Goal: Task Accomplishment & Management: Manage account settings

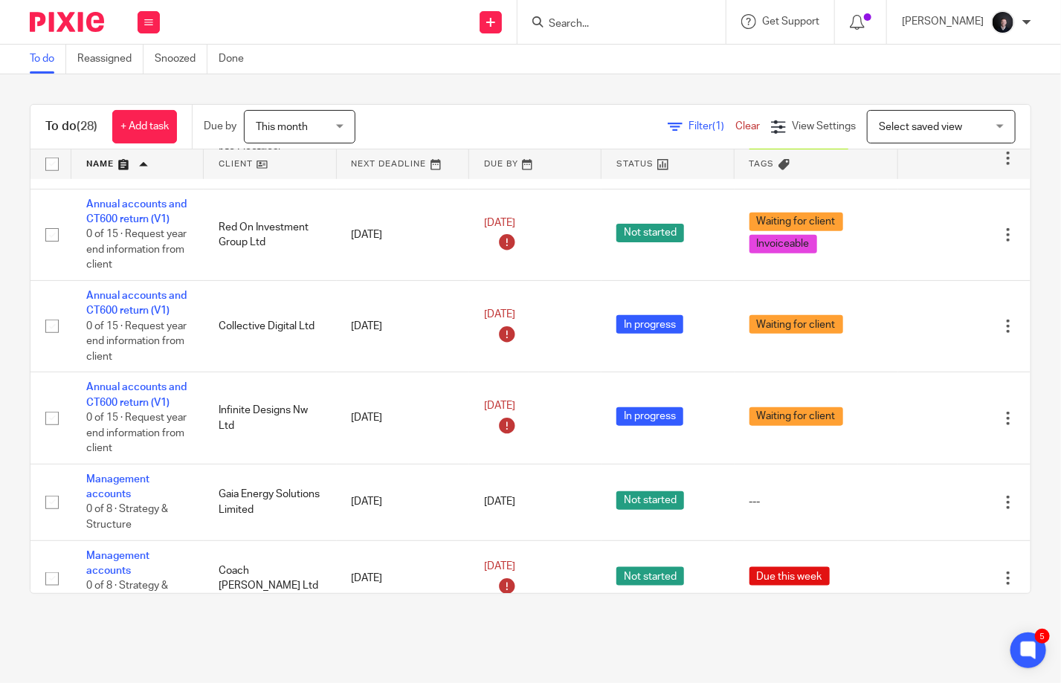
scroll to position [1041, 0]
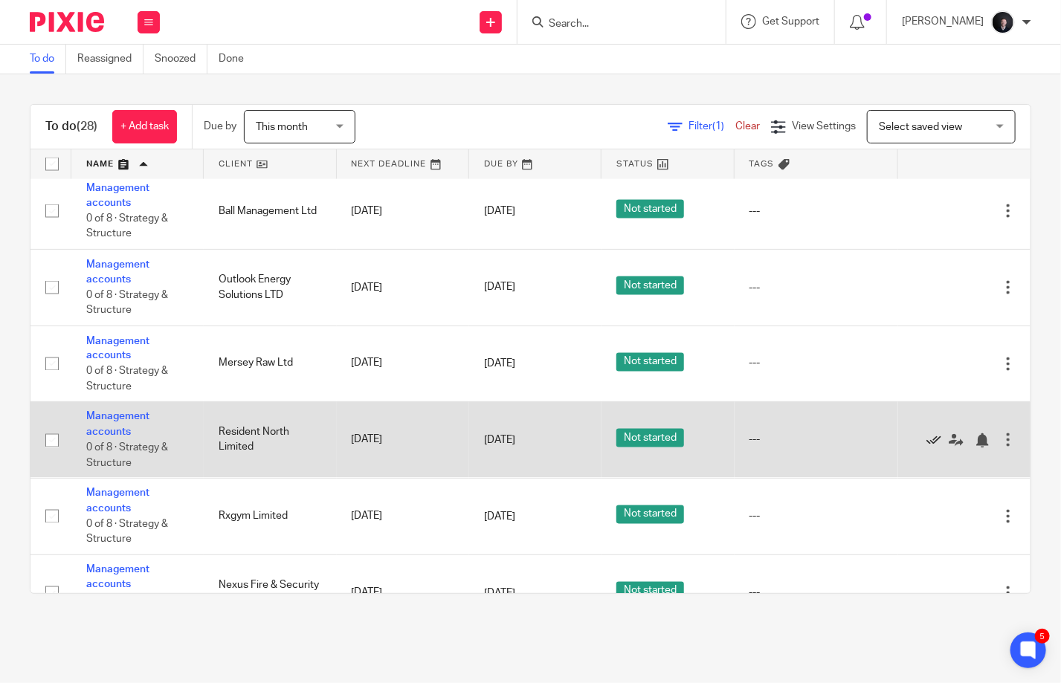
click at [927, 434] on icon at bounding box center [934, 441] width 15 height 15
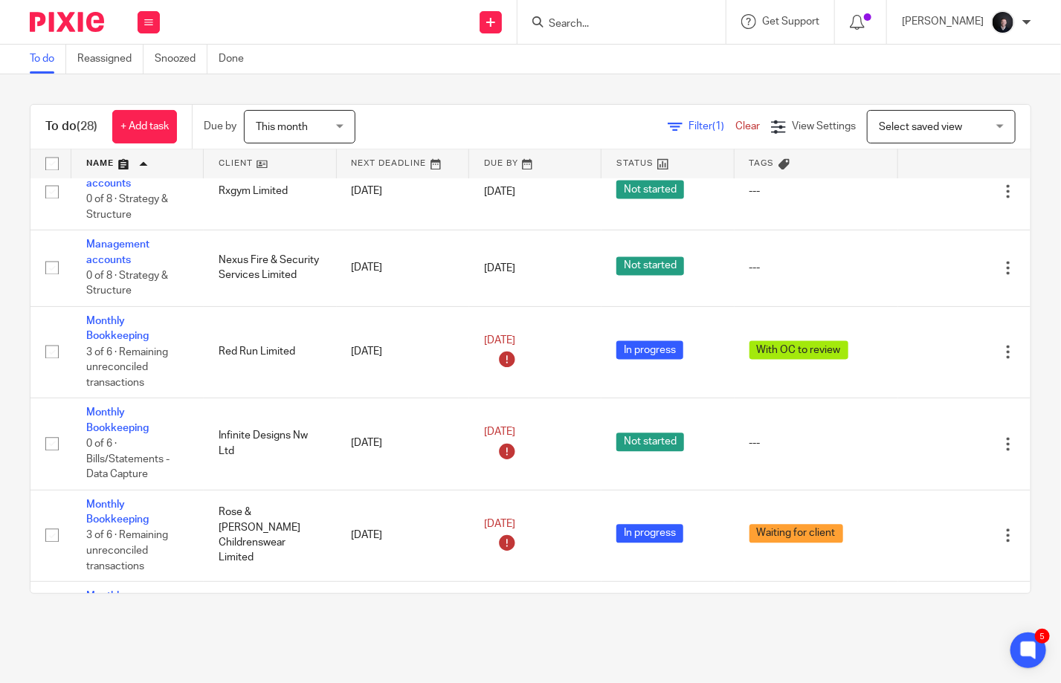
scroll to position [1339, 0]
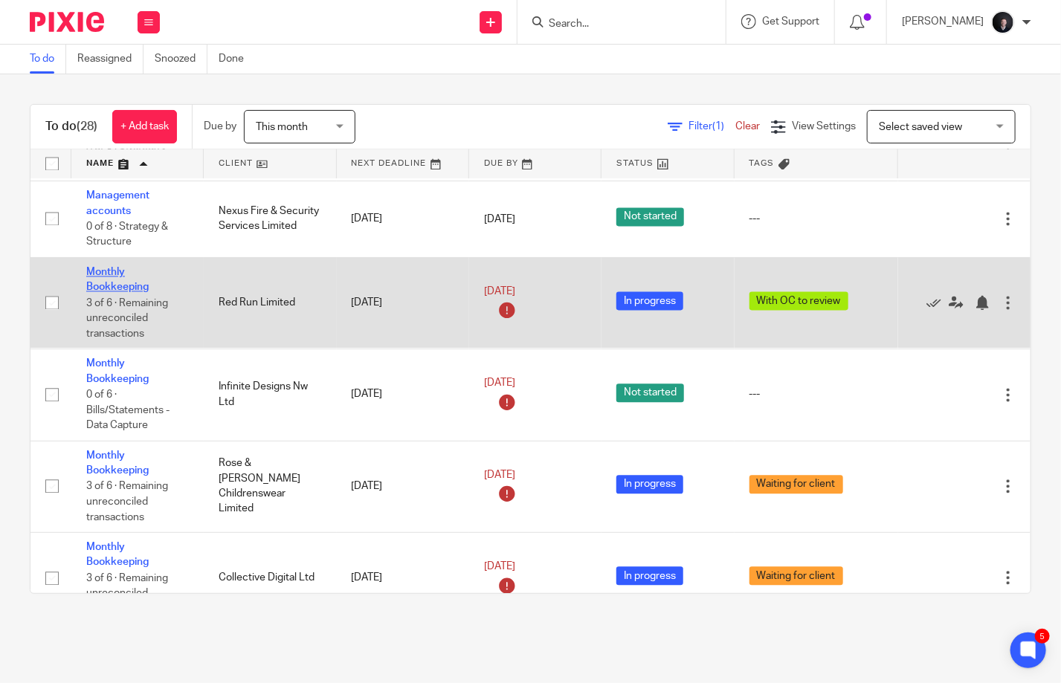
click at [109, 268] on link "Monthly Bookkeeping" at bounding box center [117, 280] width 62 height 25
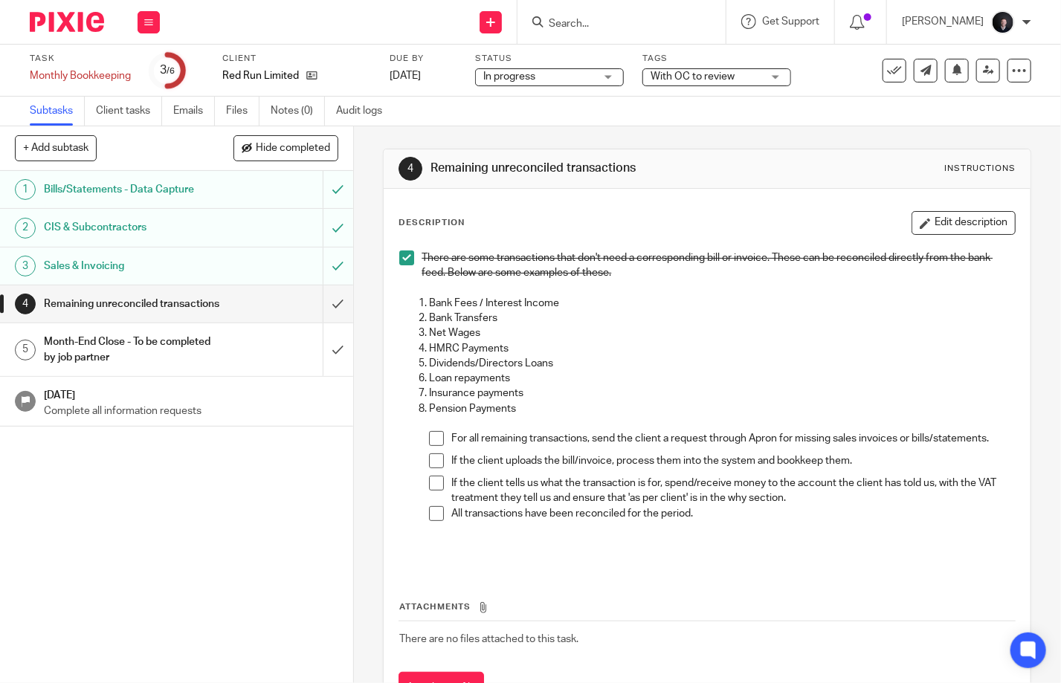
click at [434, 439] on span at bounding box center [436, 438] width 15 height 15
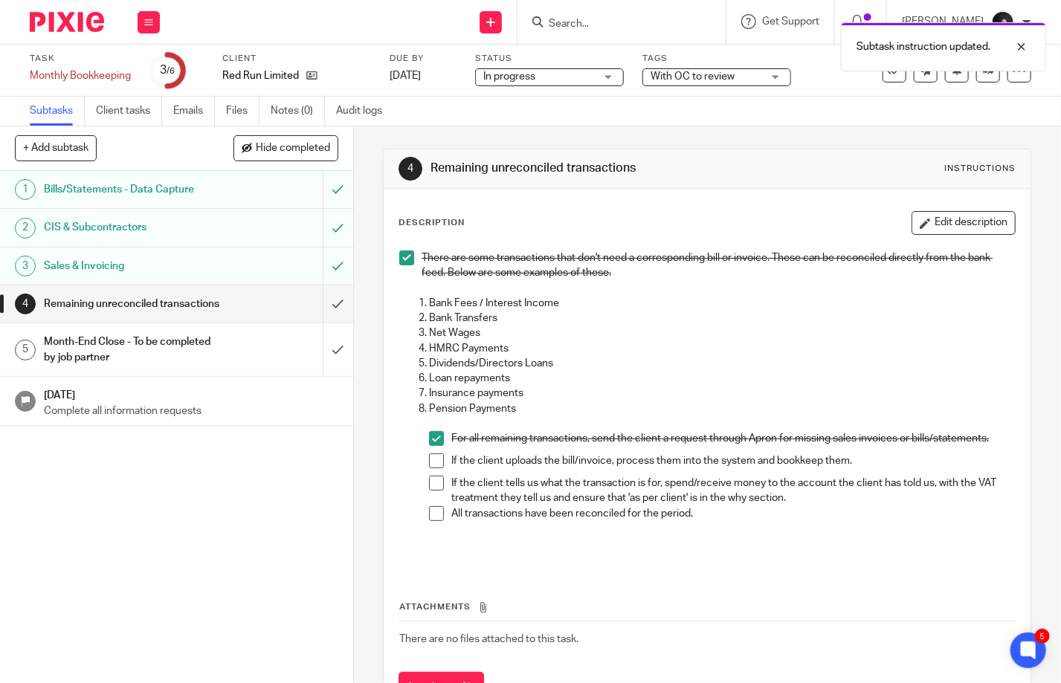
click at [742, 74] on span "With OC to review" at bounding box center [707, 77] width 112 height 16
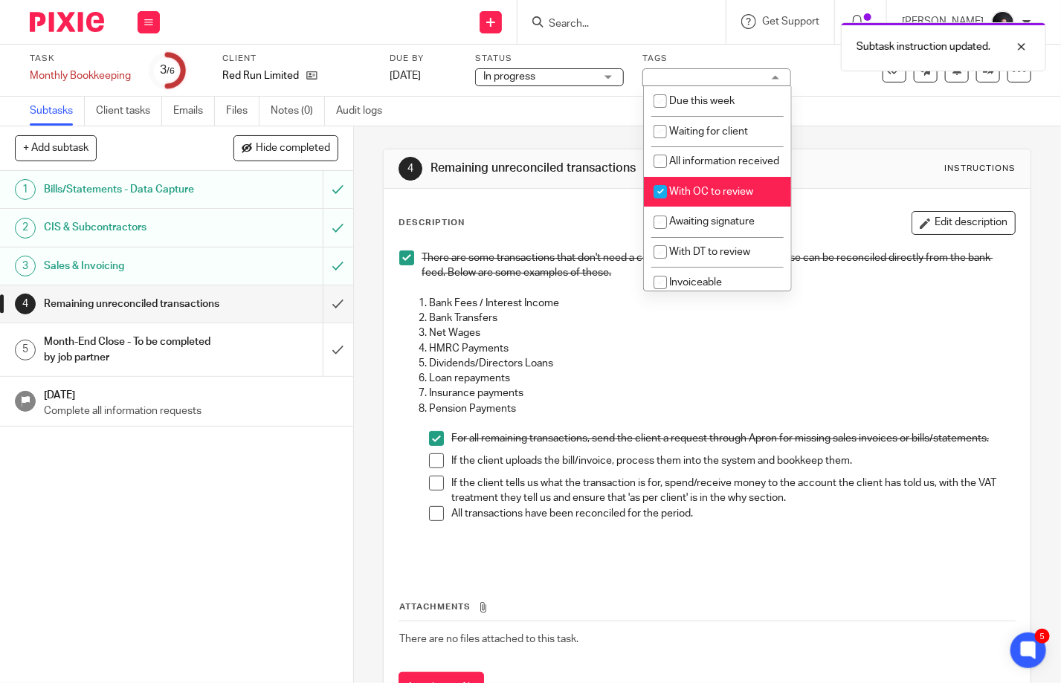
click at [728, 197] on span "With OC to review" at bounding box center [711, 192] width 84 height 10
checkbox input "false"
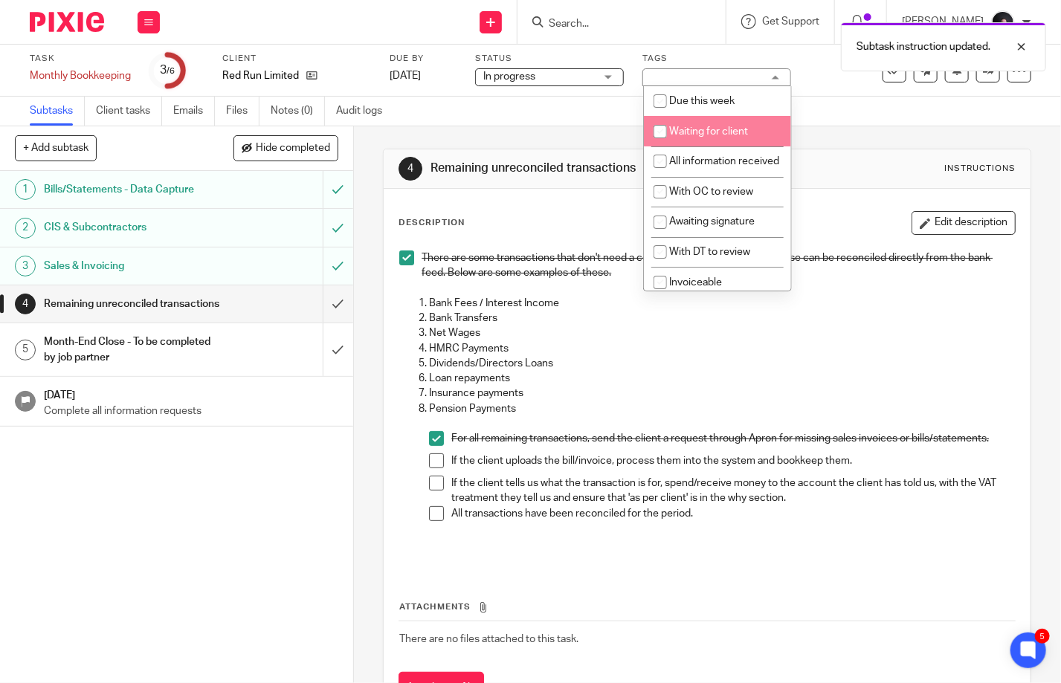
click at [689, 126] on li "Waiting for client" at bounding box center [717, 131] width 147 height 30
checkbox input "true"
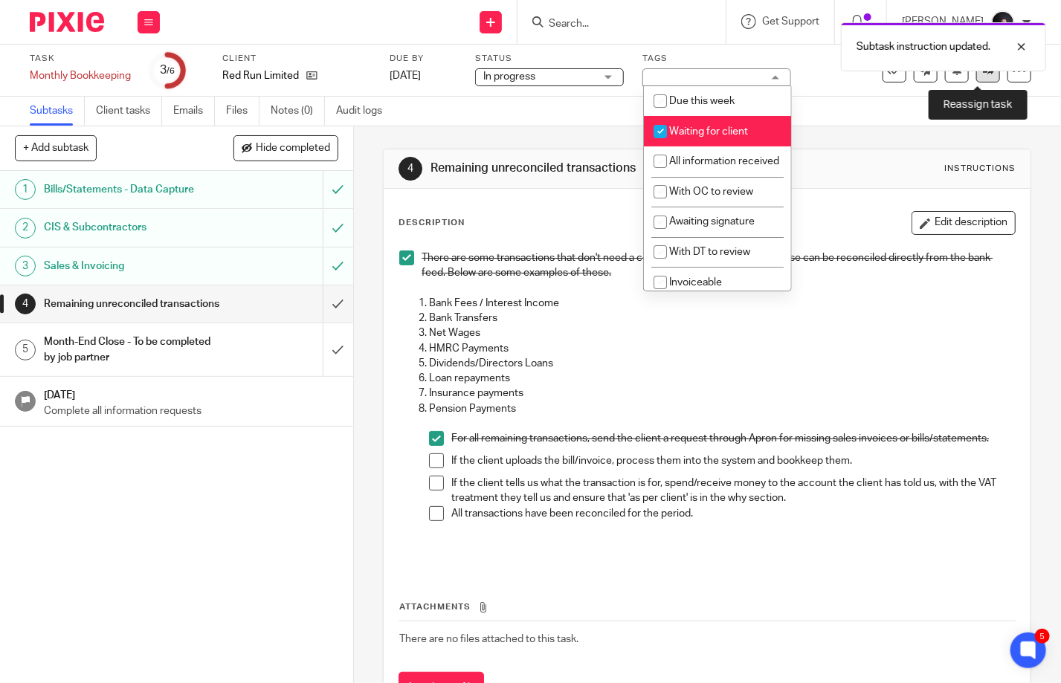
click at [983, 74] on link at bounding box center [988, 71] width 24 height 24
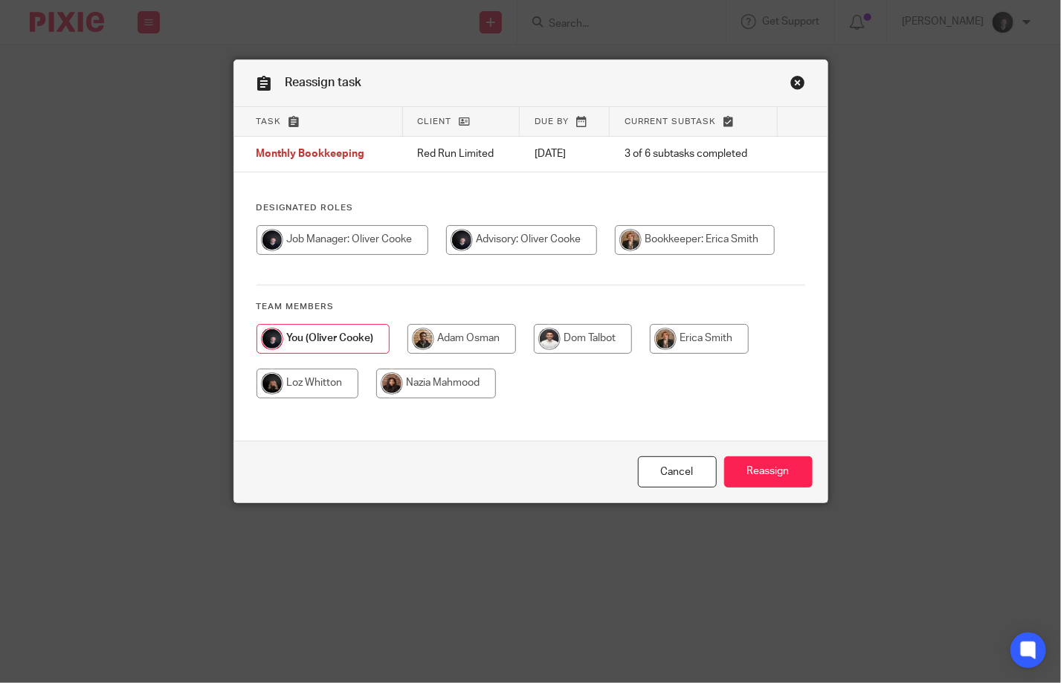
click at [700, 338] on input "radio" at bounding box center [699, 339] width 99 height 30
radio input "true"
click at [767, 474] on input "Reassign" at bounding box center [768, 473] width 88 height 32
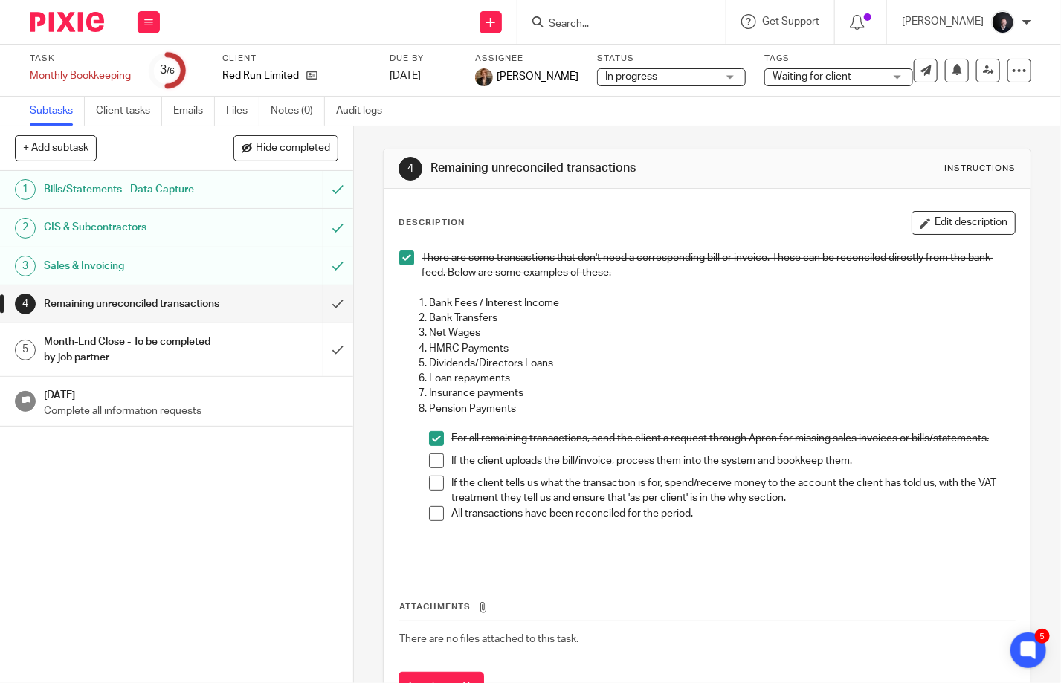
click at [68, 18] on img at bounding box center [67, 22] width 74 height 20
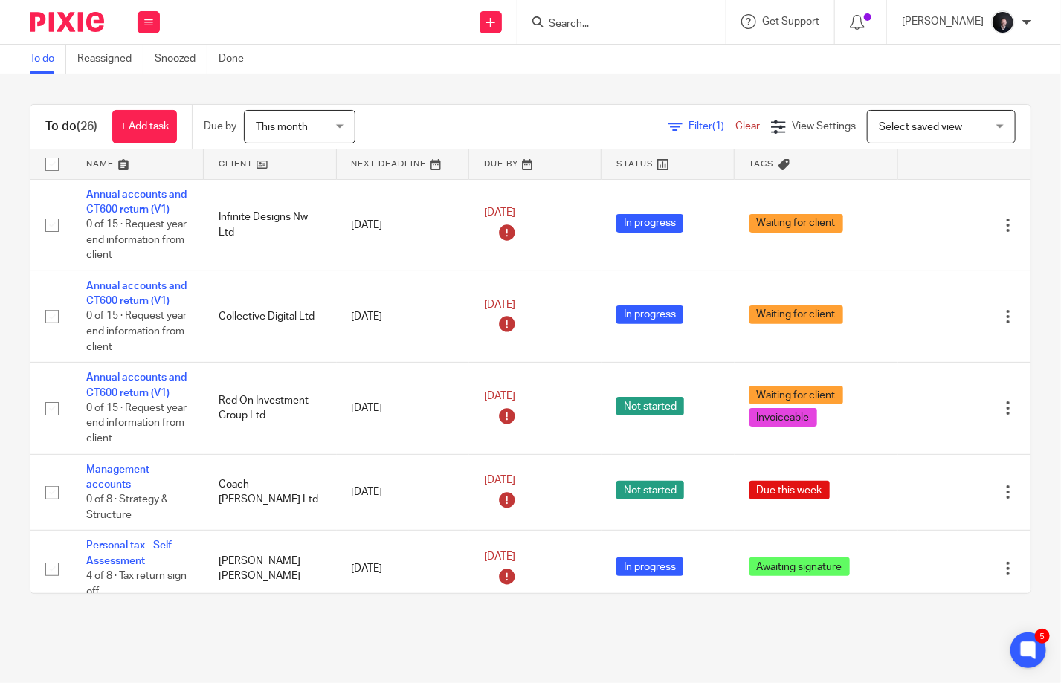
click at [100, 167] on link at bounding box center [137, 164] width 132 height 30
